Goal: Task Accomplishment & Management: Manage account settings

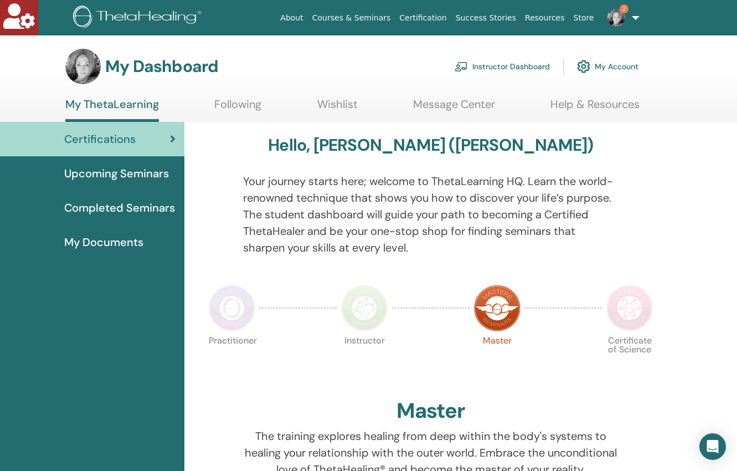
click at [515, 66] on link "Instructor Dashboard" at bounding box center [501, 66] width 95 height 24
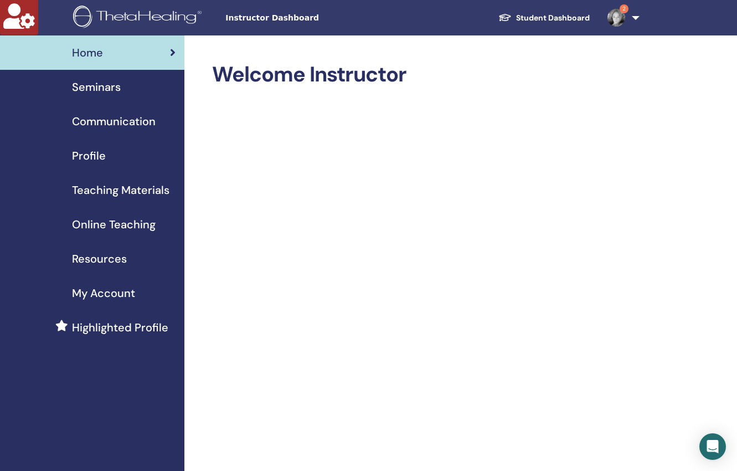
click at [89, 88] on span "Seminars" at bounding box center [96, 87] width 49 height 17
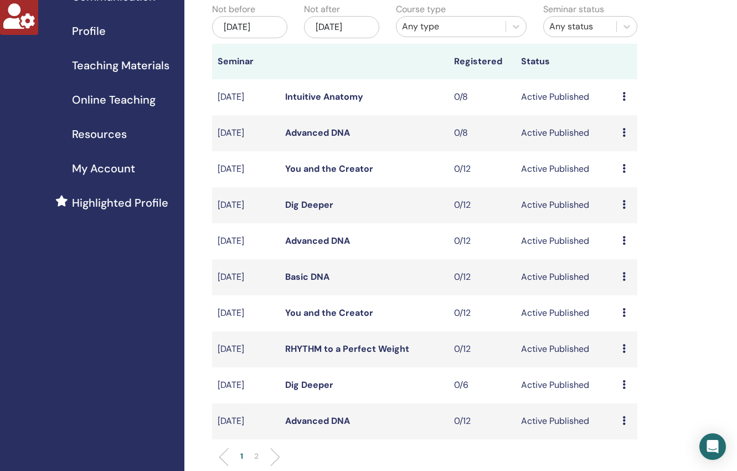
scroll to position [127, 0]
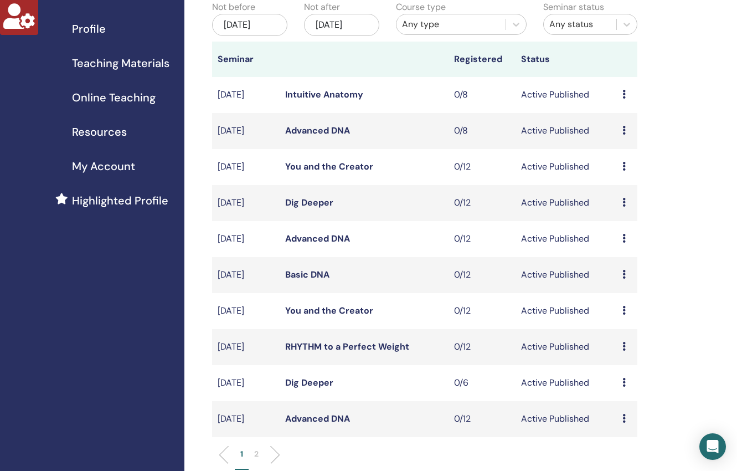
click at [368, 342] on link "RHYTHM to a Perfect Weight" at bounding box center [347, 346] width 124 height 12
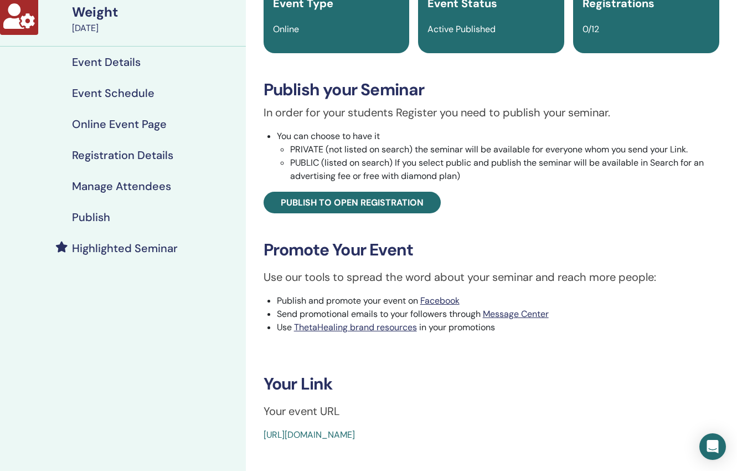
scroll to position [81, 0]
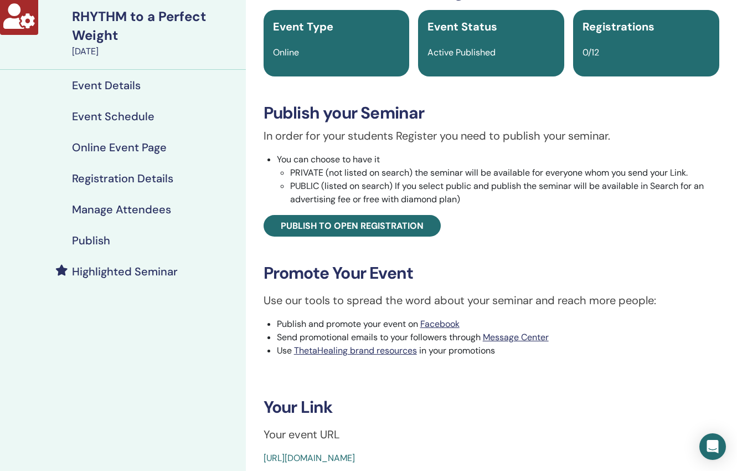
click at [102, 242] on h4 "Publish" at bounding box center [91, 240] width 38 height 13
